Goal: Find specific page/section: Find specific page/section

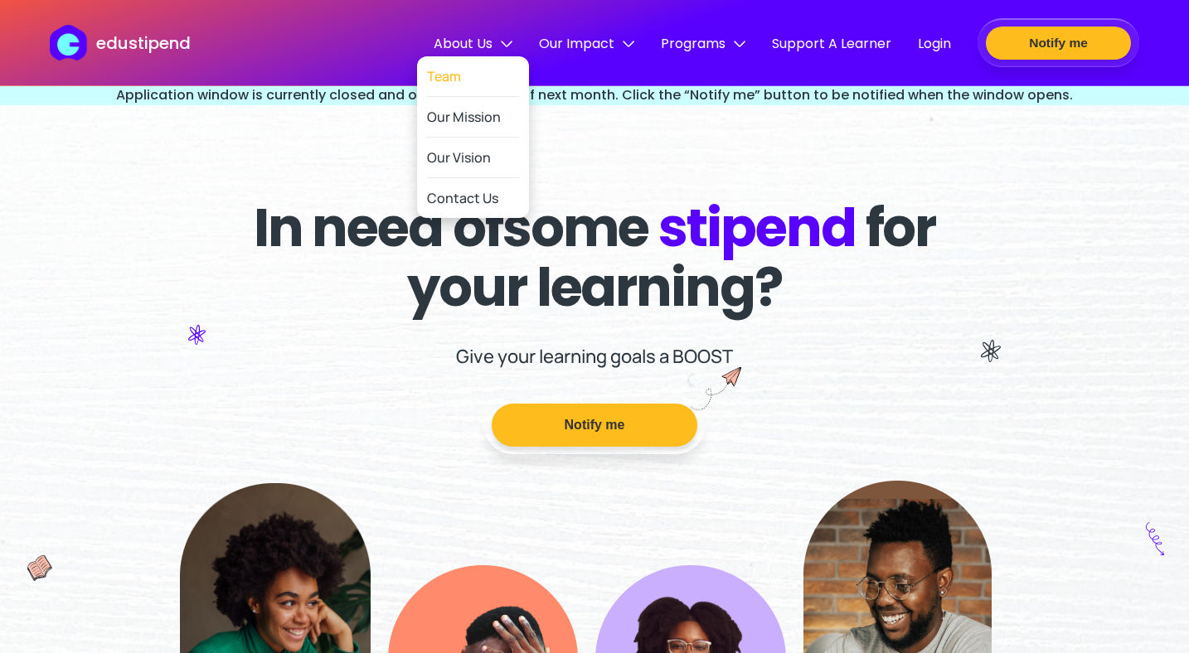
click at [483, 79] on link "Team" at bounding box center [473, 76] width 92 height 41
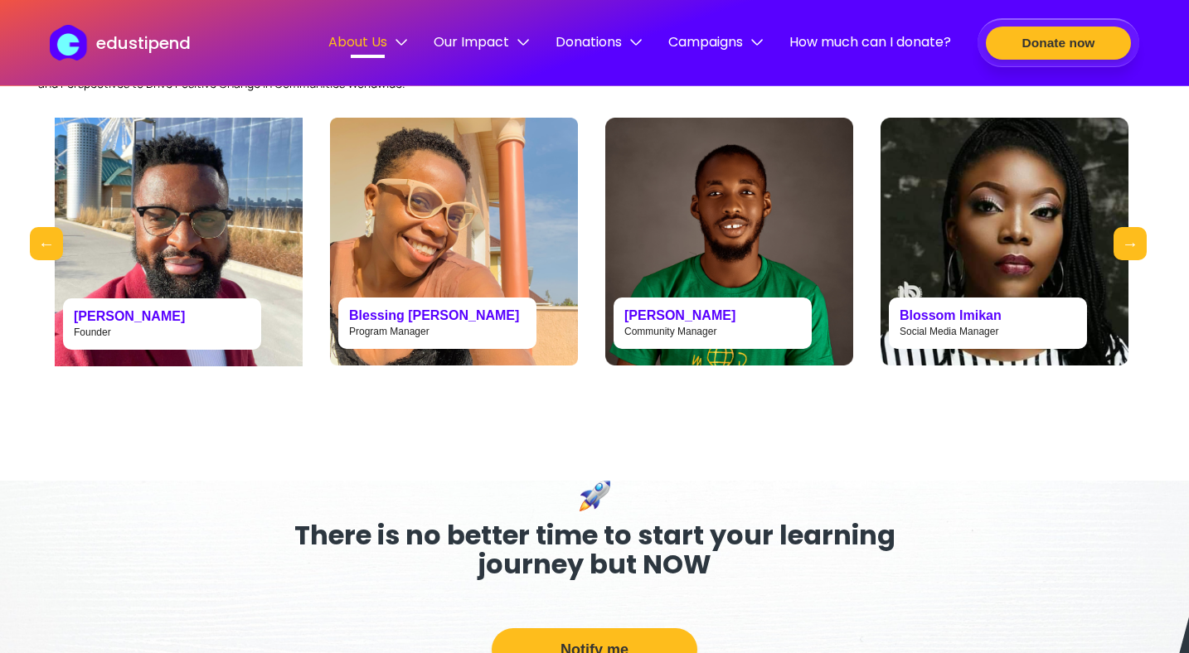
scroll to position [1032, 0]
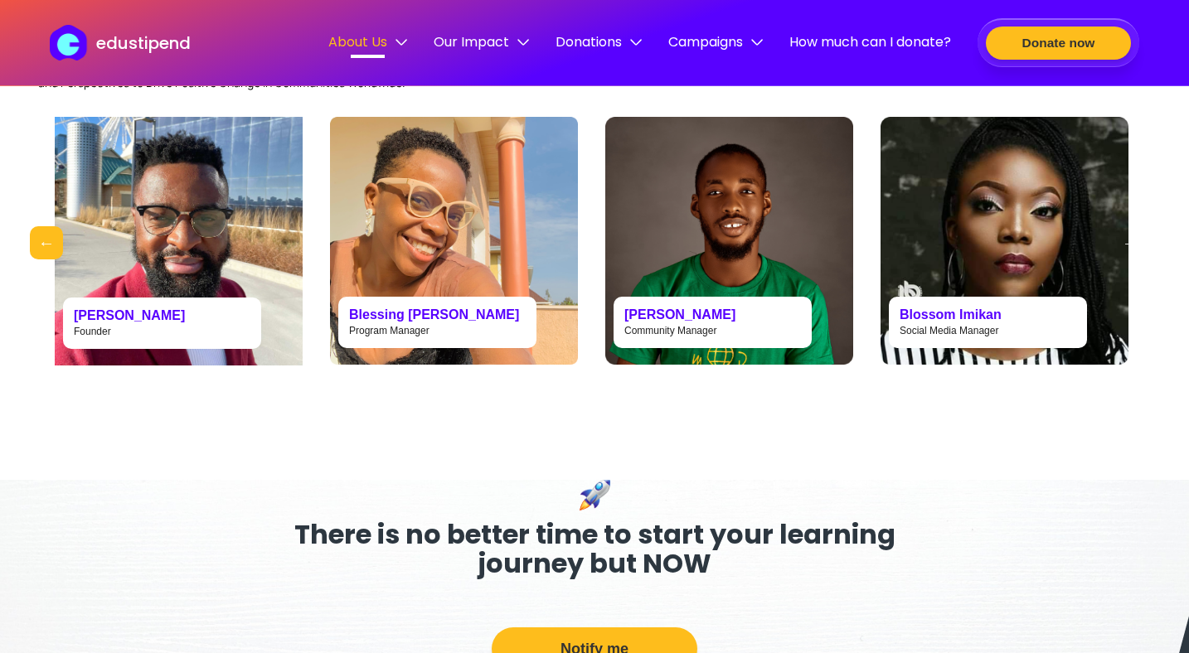
click at [1126, 260] on button "Next" at bounding box center [1130, 242] width 33 height 33
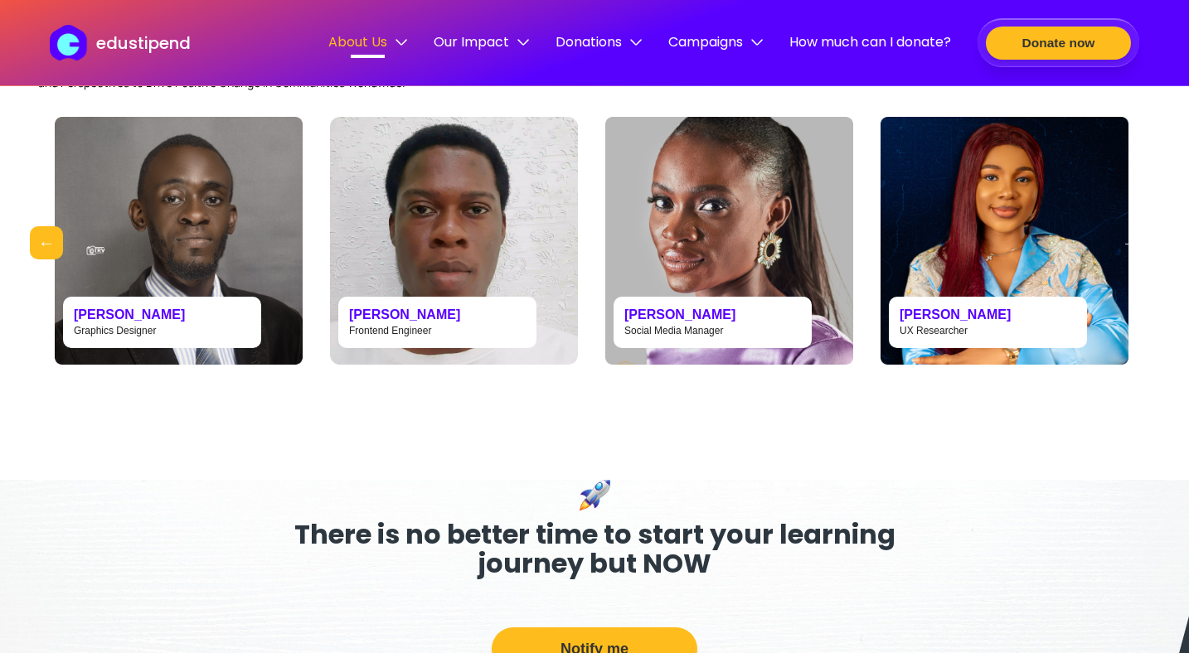
click at [1139, 260] on button "Next" at bounding box center [1130, 242] width 33 height 33
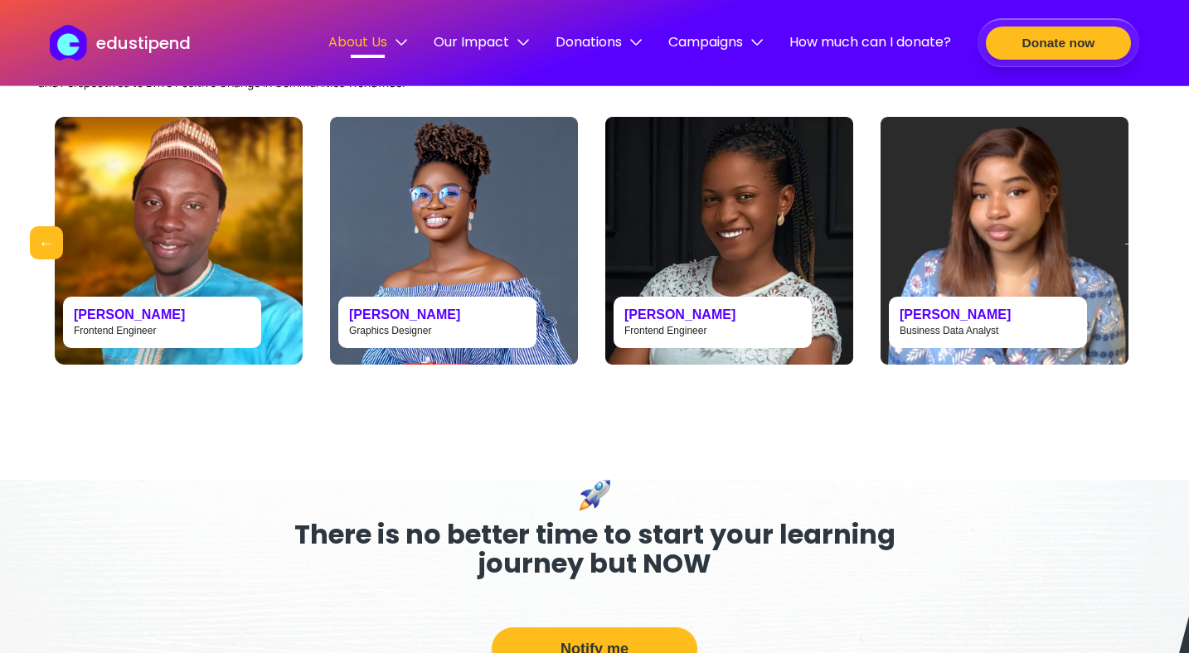
click at [1139, 260] on button "Next" at bounding box center [1130, 242] width 33 height 33
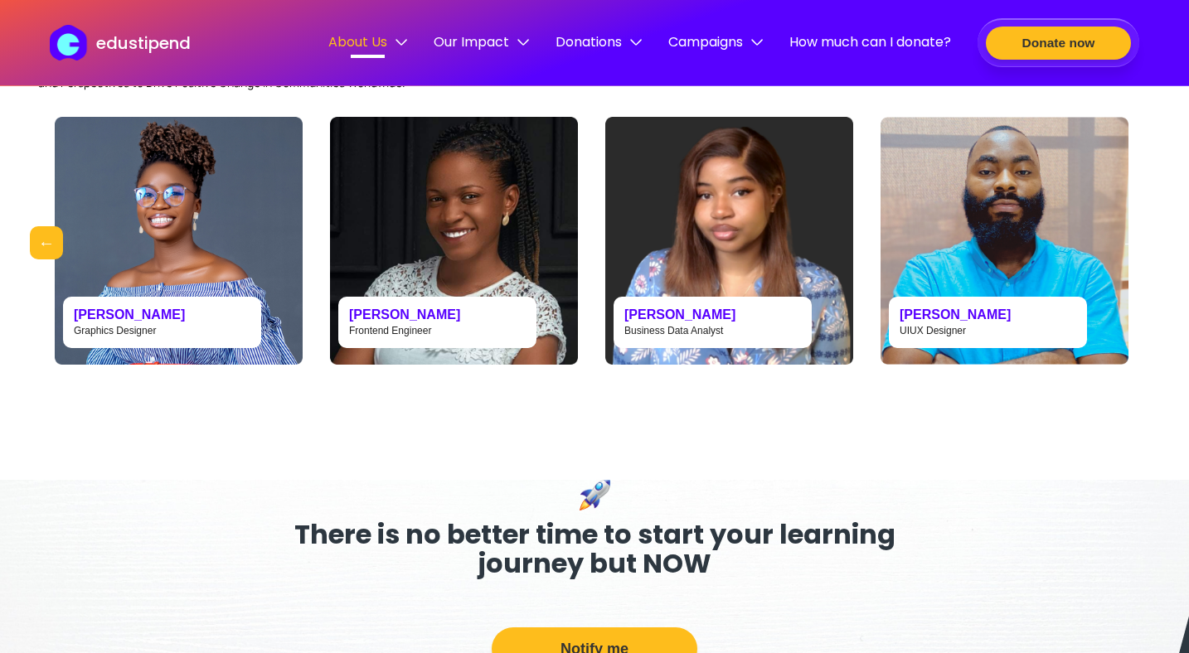
click at [1139, 260] on button "Next" at bounding box center [1130, 242] width 33 height 33
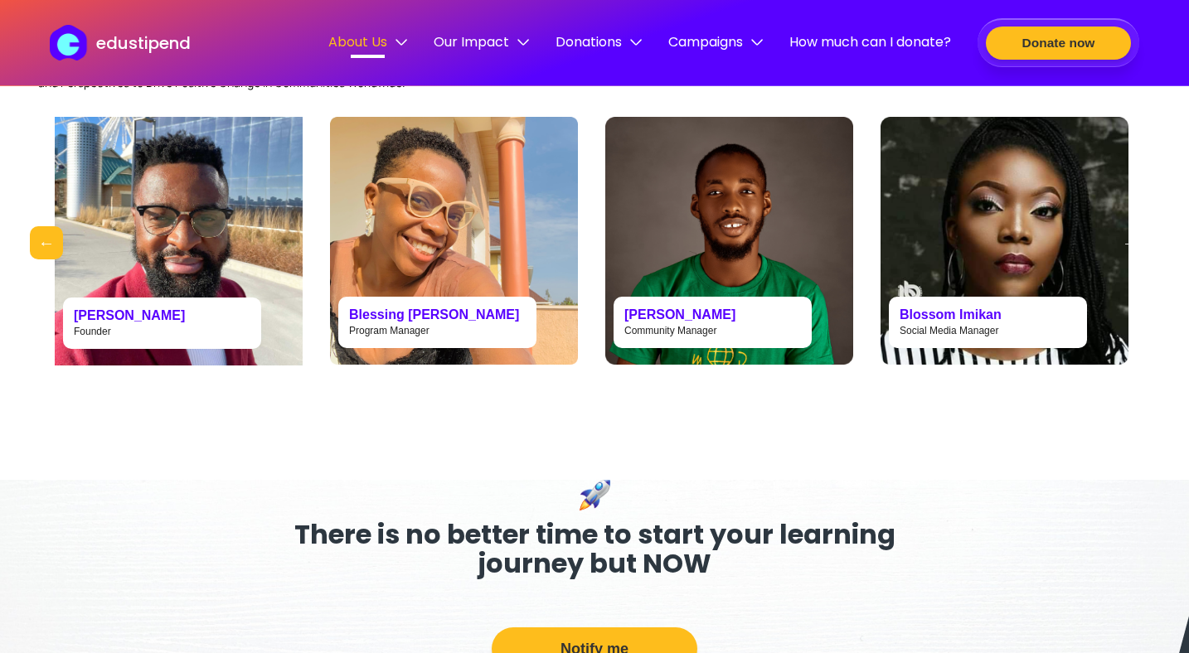
click at [1139, 260] on button "Next" at bounding box center [1130, 242] width 33 height 33
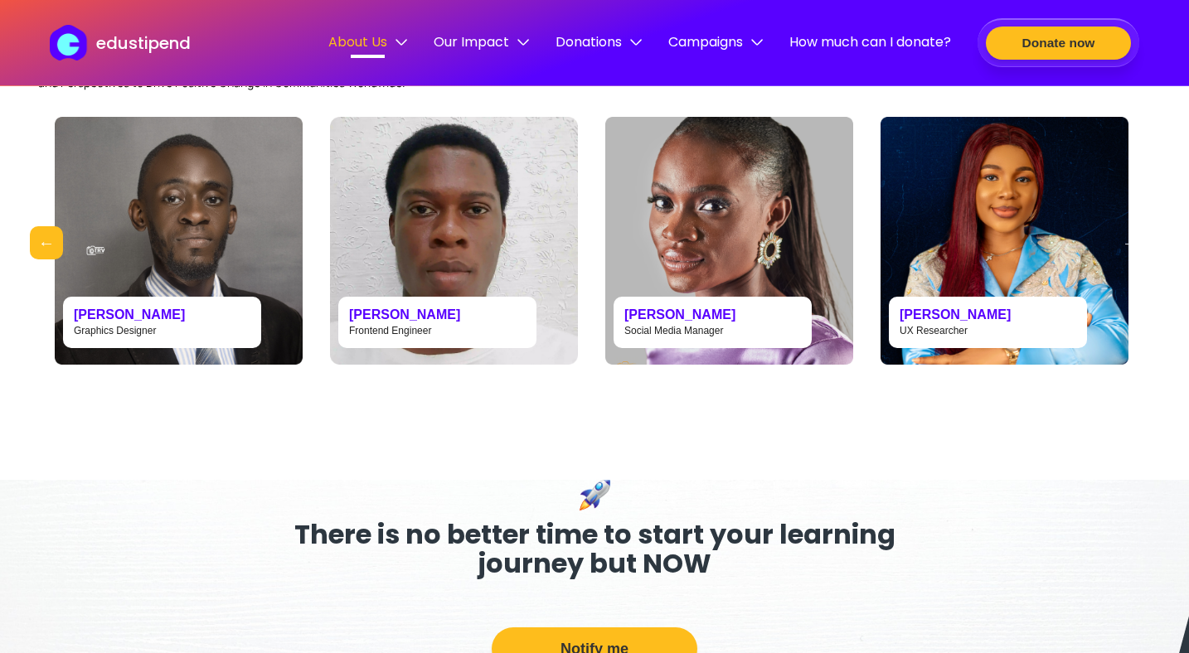
click at [1139, 260] on button "Next" at bounding box center [1130, 242] width 33 height 33
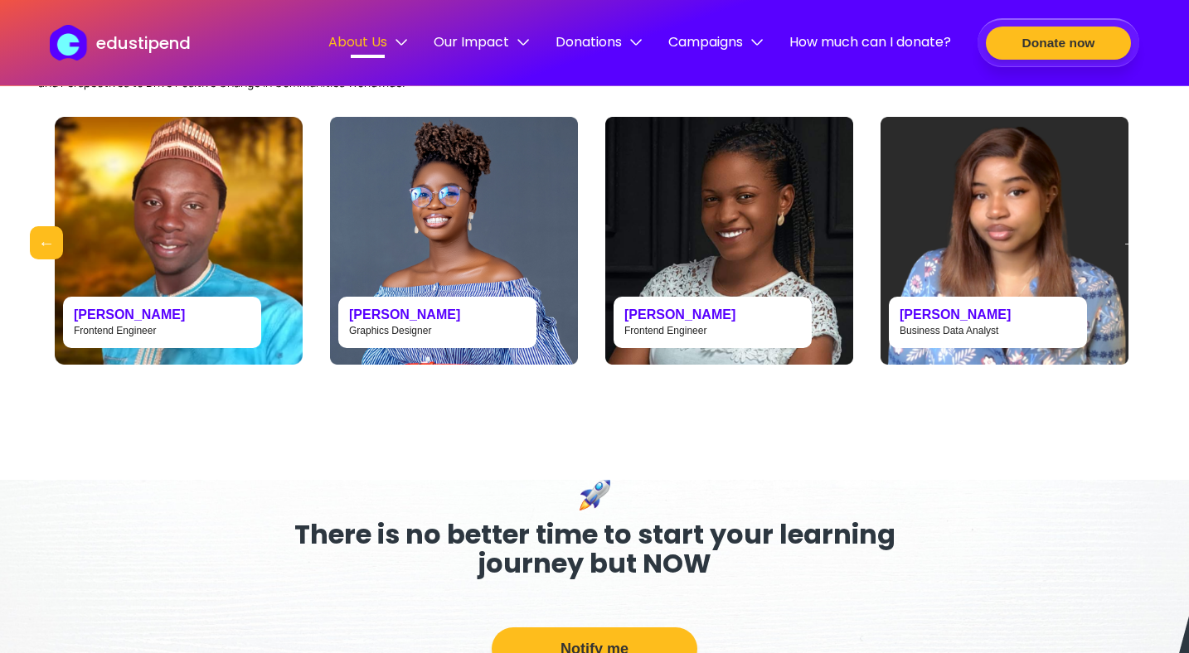
click at [1139, 260] on button "Next" at bounding box center [1130, 242] width 33 height 33
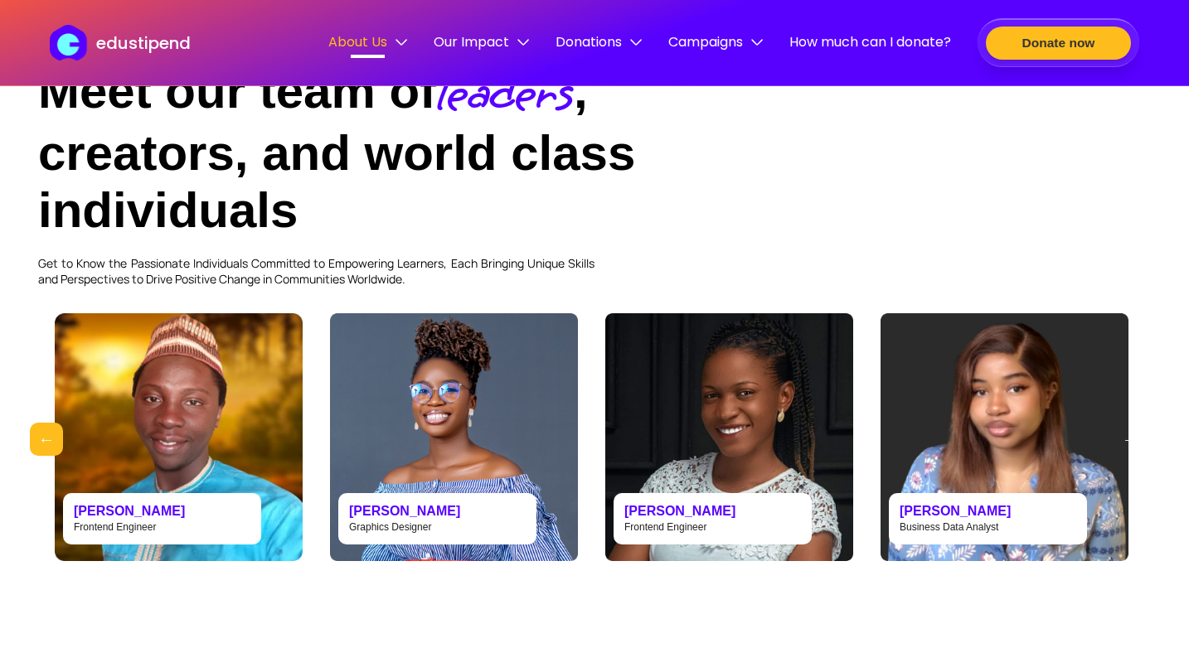
scroll to position [0, 0]
